Goal: Task Accomplishment & Management: Manage account settings

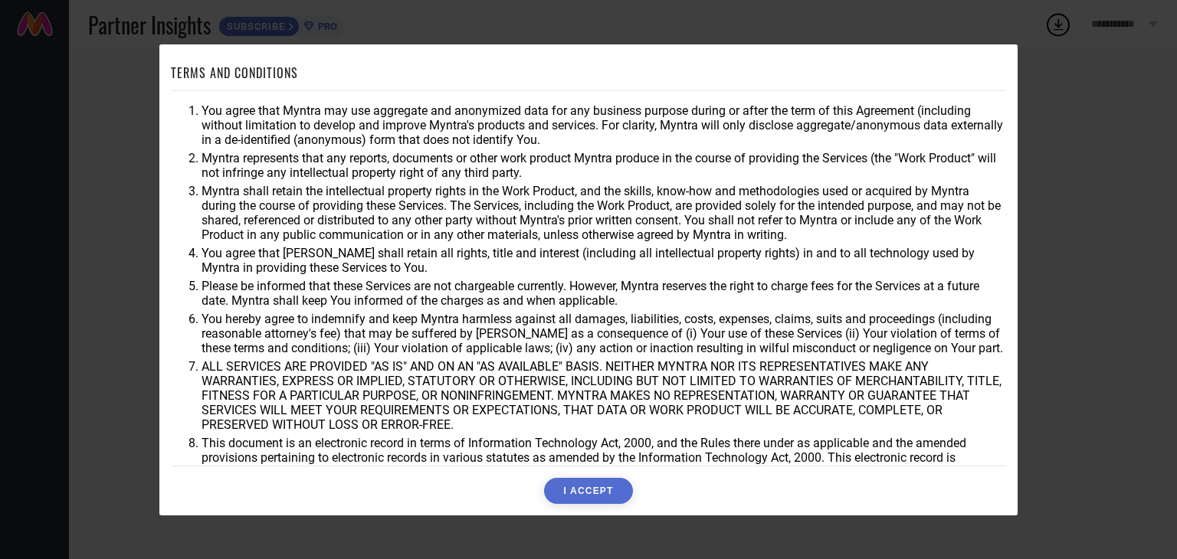
click at [619, 497] on button "I ACCEPT" at bounding box center [588, 491] width 88 height 26
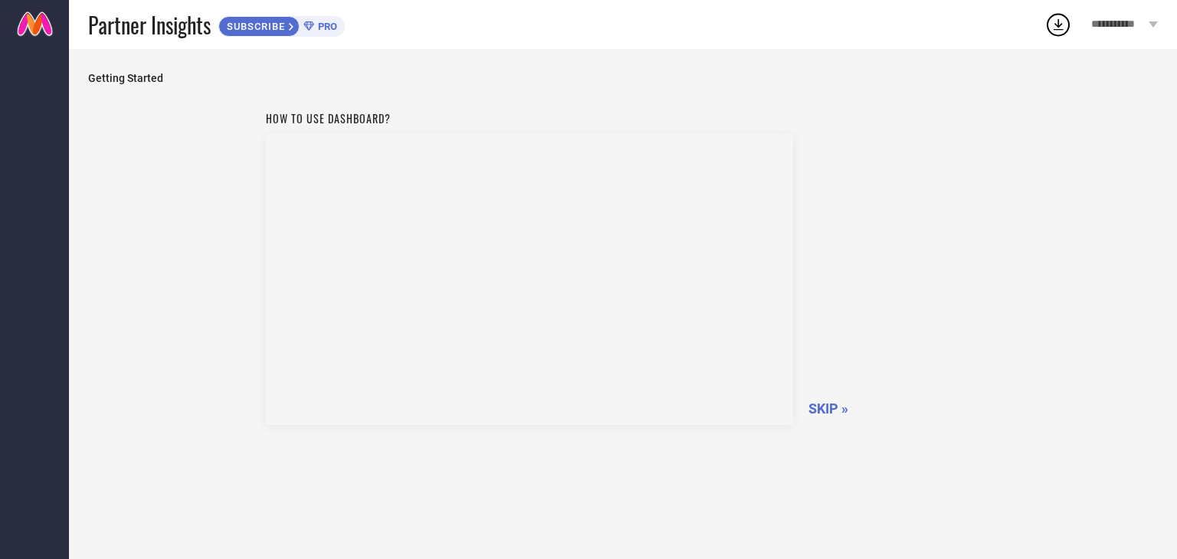
click at [1134, 28] on span "**********" at bounding box center [1118, 24] width 54 height 13
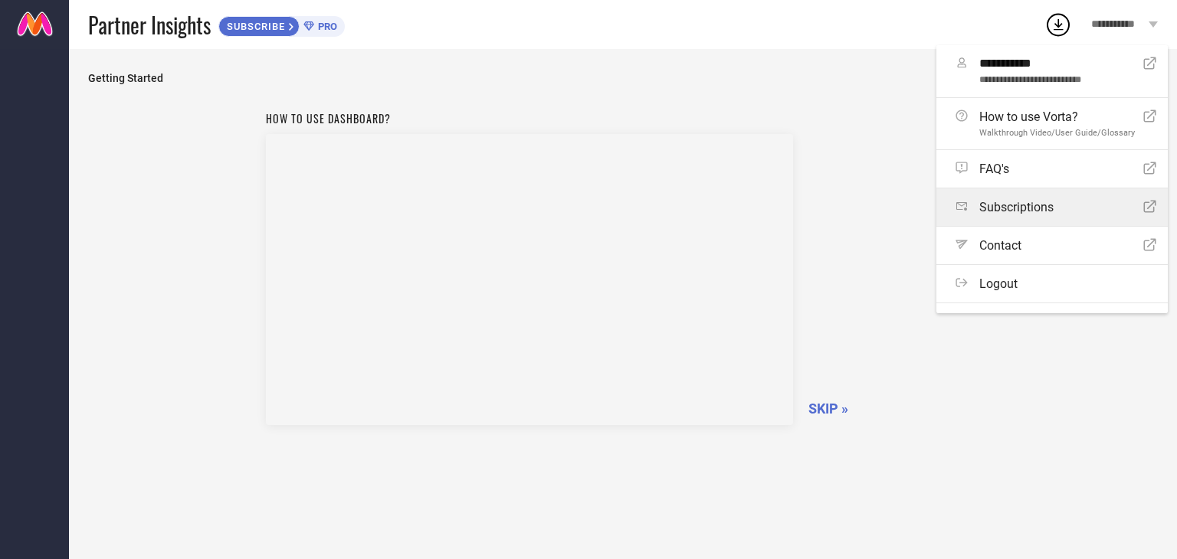
click at [975, 211] on div "Subscriptions Open Icon" at bounding box center [1055, 207] width 201 height 15
